Goal: Information Seeking & Learning: Learn about a topic

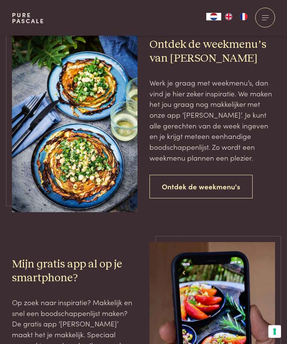
scroll to position [1315, 0]
click at [210, 181] on link "Ontdek de weekmenu's" at bounding box center [201, 187] width 103 height 24
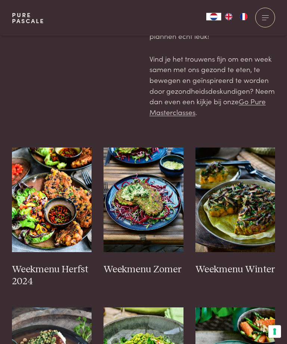
scroll to position [147, 0]
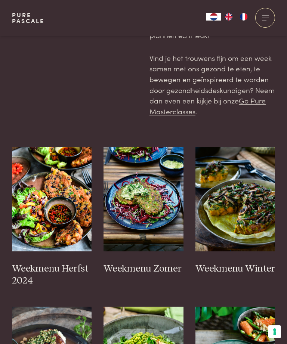
click at [56, 208] on img at bounding box center [52, 199] width 80 height 105
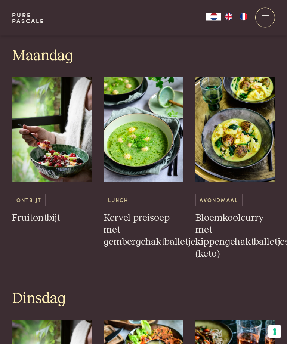
scroll to position [337, 0]
click at [242, 216] on h3 "Bloemkoolcurry met kippengehaktballetjes (keto)" at bounding box center [236, 236] width 80 height 48
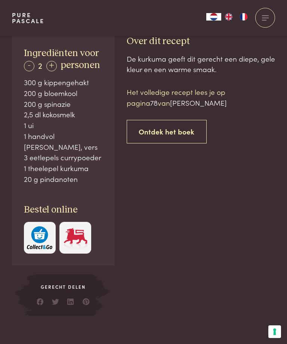
scroll to position [380, 0]
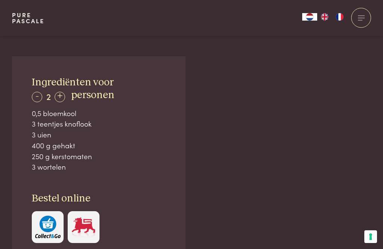
scroll to position [431, 0]
